Goal: Navigation & Orientation: Find specific page/section

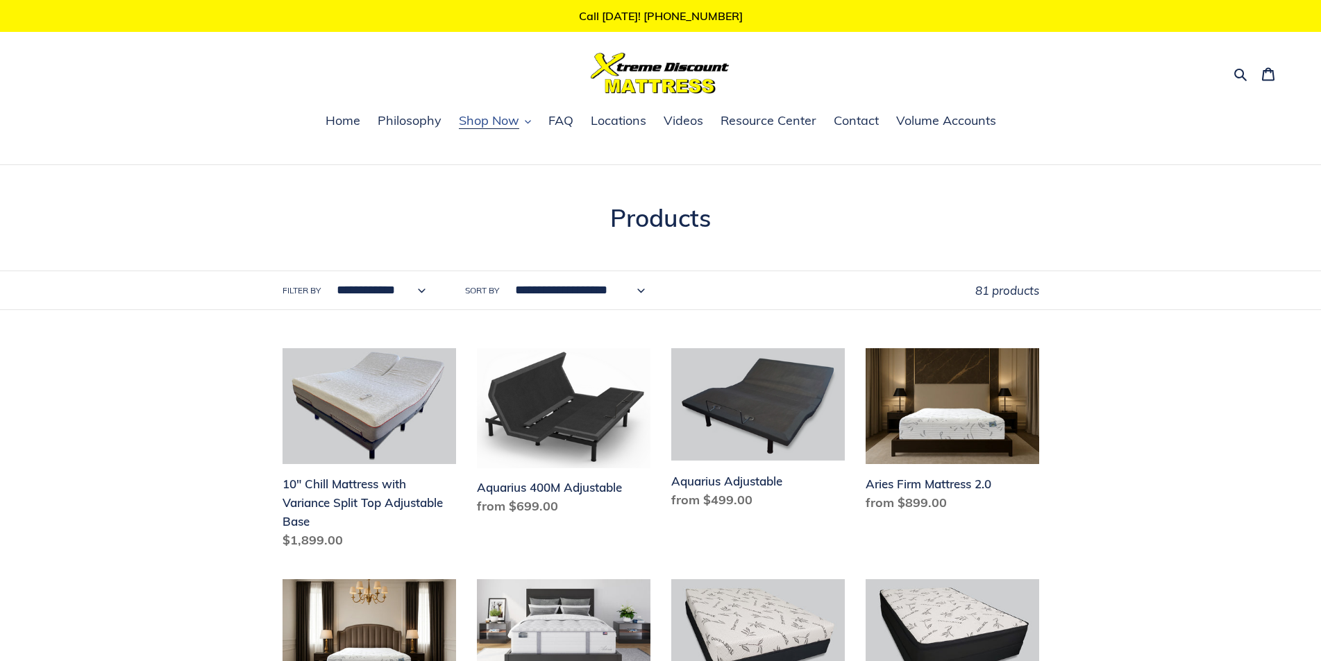
click at [527, 123] on icon "button" at bounding box center [528, 122] width 6 height 3
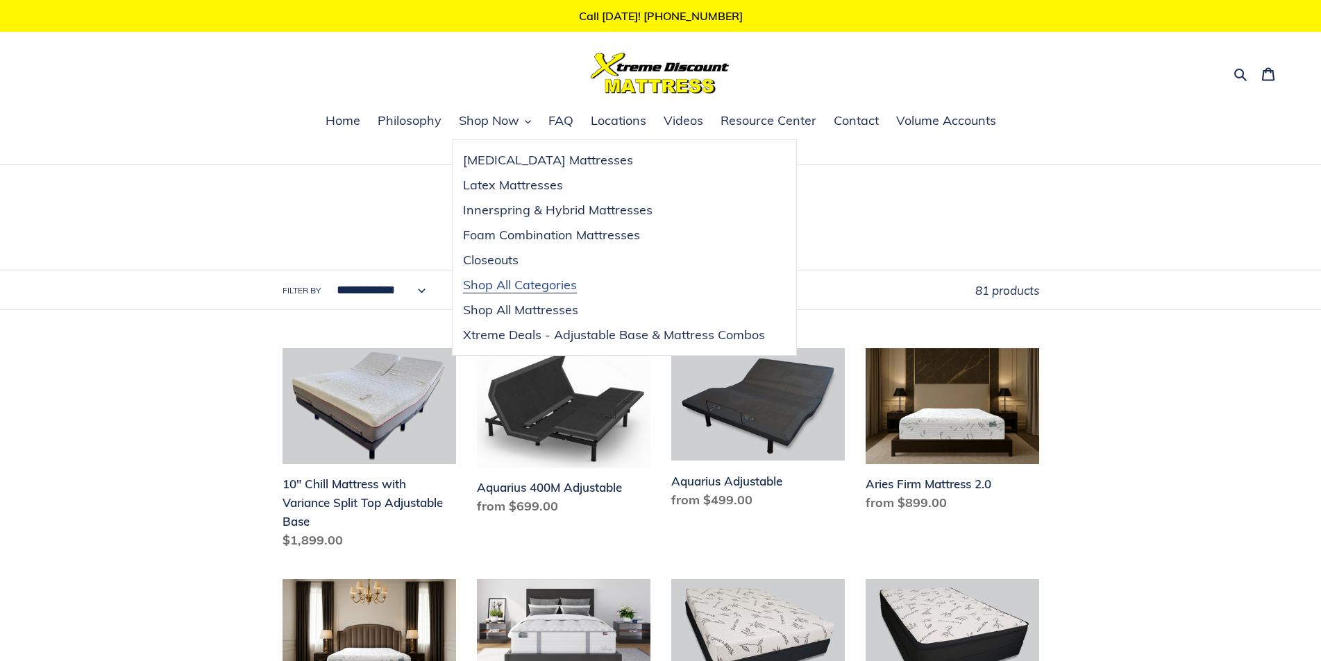
click at [517, 287] on span "Shop All Categories" at bounding box center [520, 285] width 114 height 17
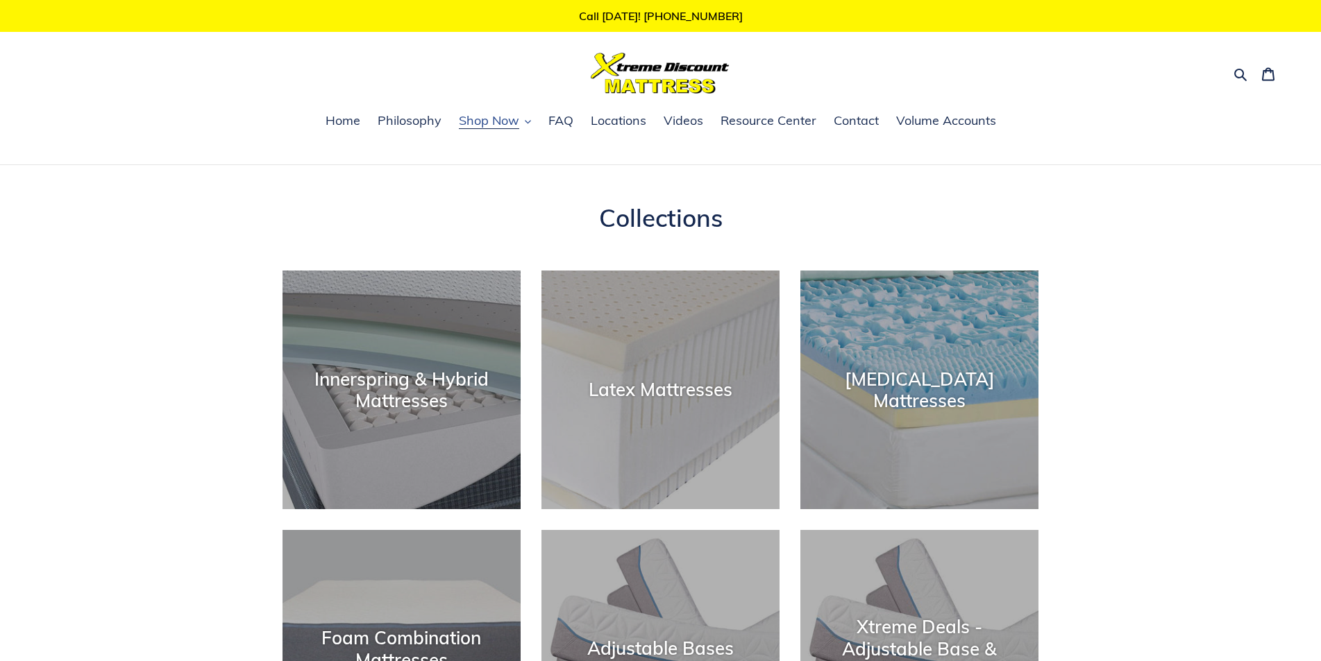
click at [516, 126] on span "Shop Now" at bounding box center [489, 120] width 60 height 17
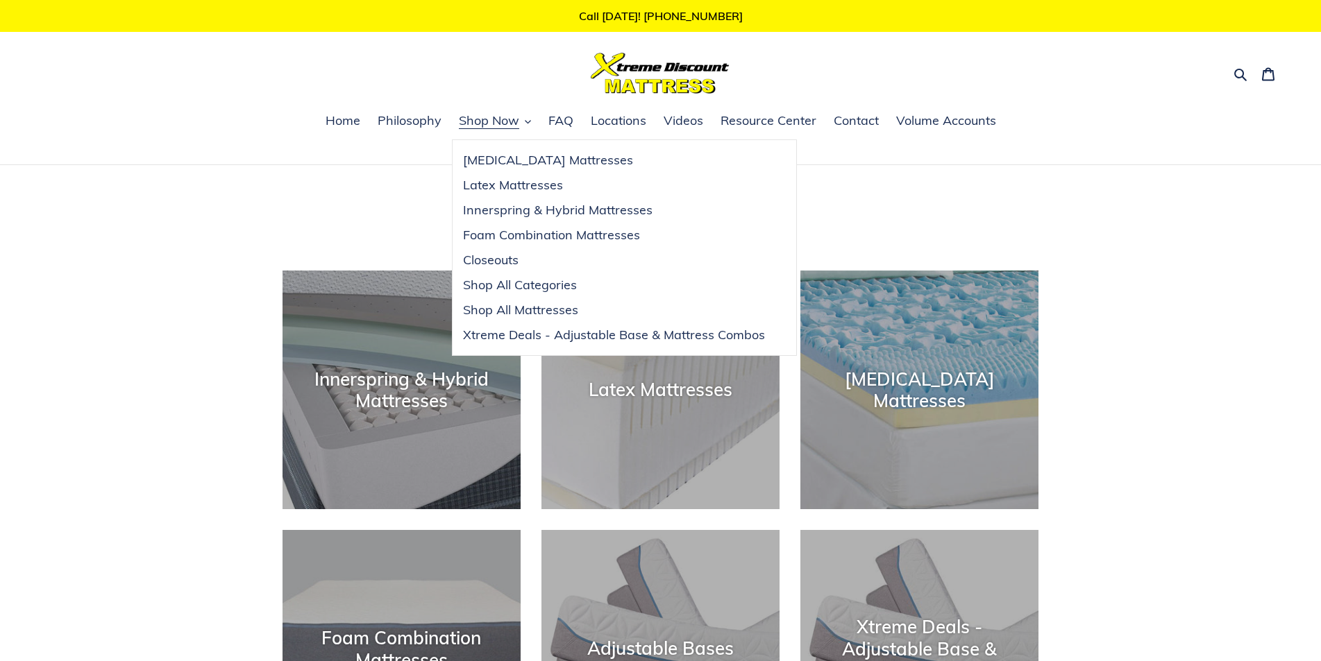
drag, startPoint x: 911, startPoint y: 156, endPoint x: 856, endPoint y: 143, distance: 56.4
click at [911, 156] on nav "Home Philosophy Shop Now [MEDICAL_DATA] Mattresses Latex Mattresses Innerspring…" at bounding box center [660, 138] width 1321 height 54
